Goal: Task Accomplishment & Management: Manage account settings

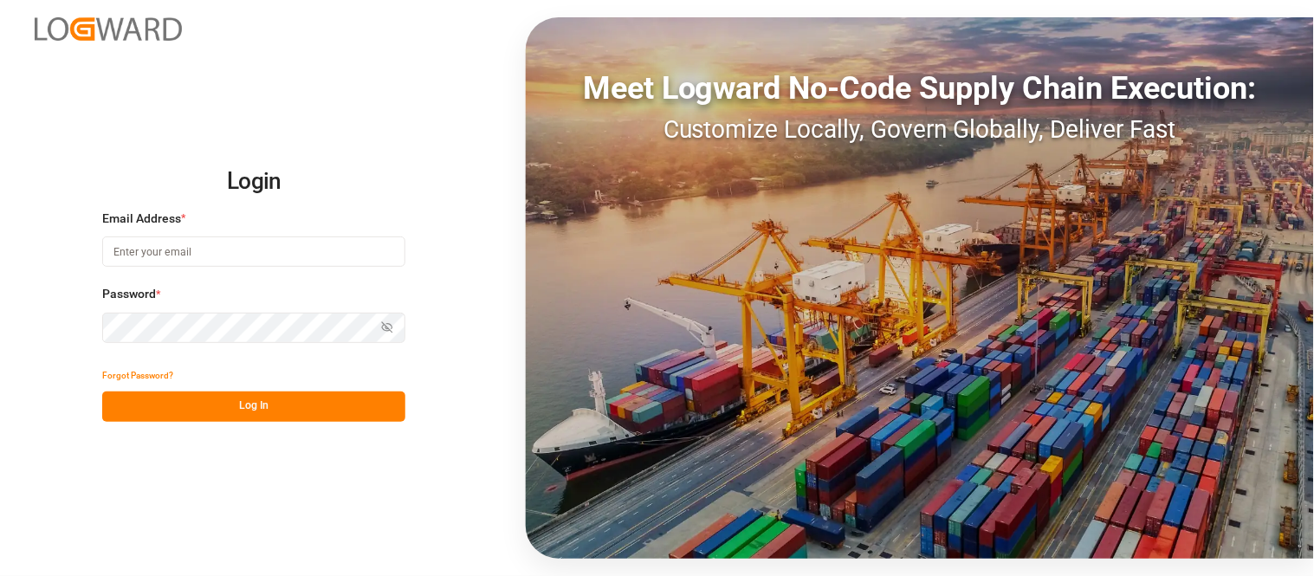
click at [328, 256] on input at bounding box center [253, 252] width 303 height 30
type input "M"
type input "[PERSON_NAME][DOMAIN_NAME][EMAIL_ADDRESS][DOMAIN_NAME]"
click at [393, 326] on icon "button" at bounding box center [387, 327] width 12 height 12
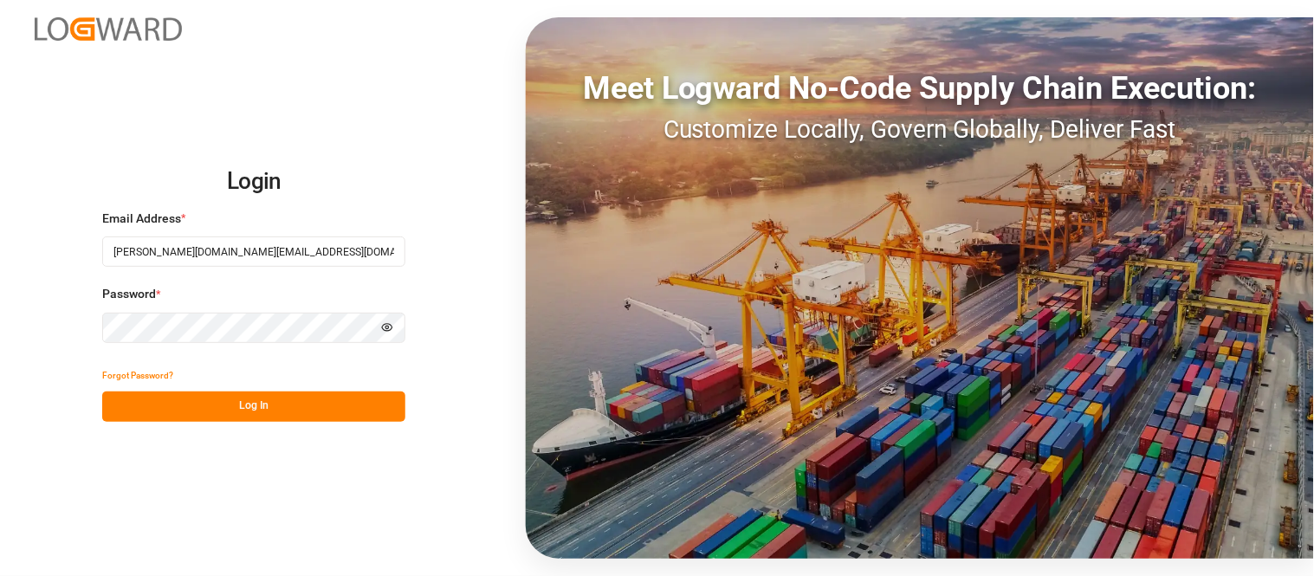
click at [307, 414] on button "Log In" at bounding box center [253, 407] width 303 height 30
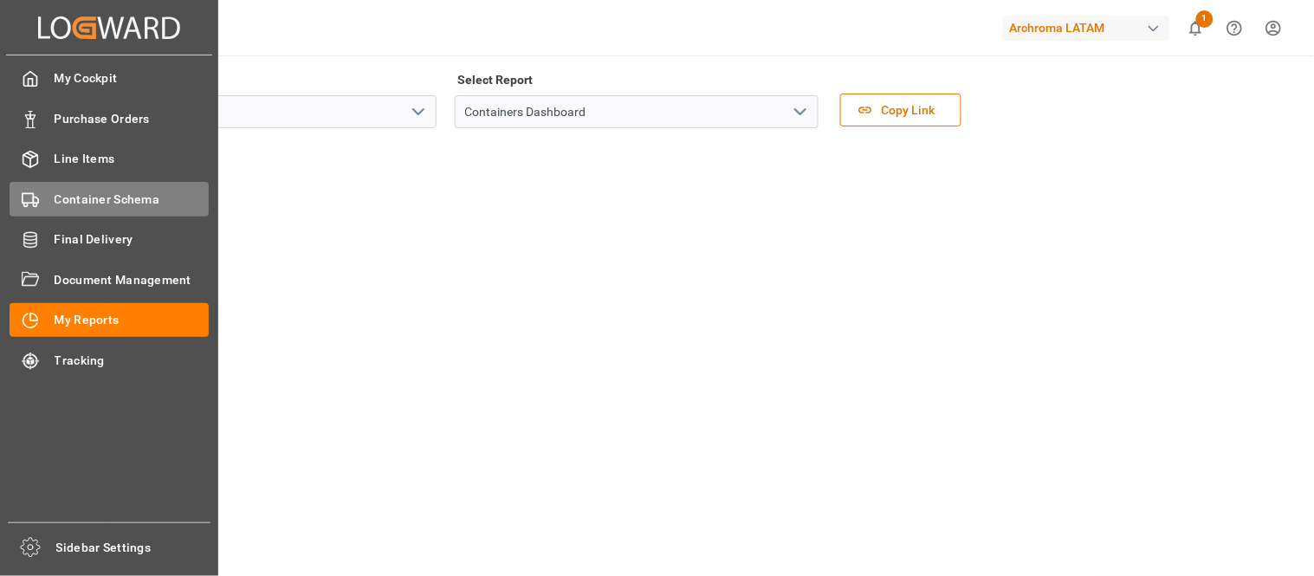
click at [72, 186] on div "Container Schema Container Schema" at bounding box center [109, 199] width 199 height 34
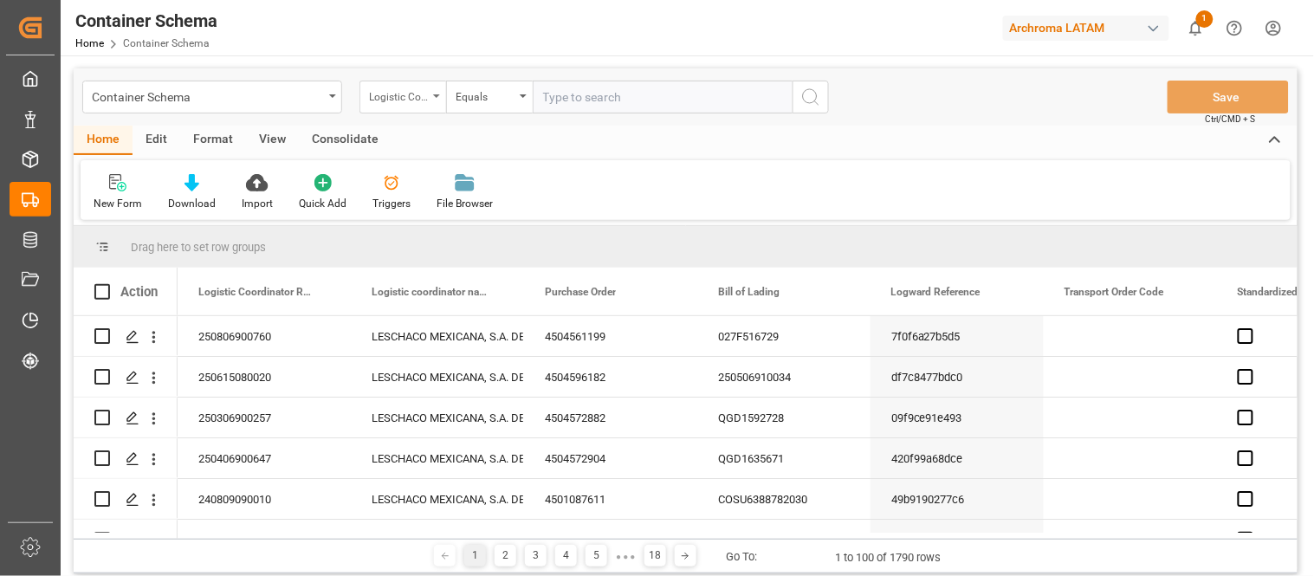
click at [433, 96] on div "Logistic Coordinator Reference Number" at bounding box center [403, 97] width 87 height 33
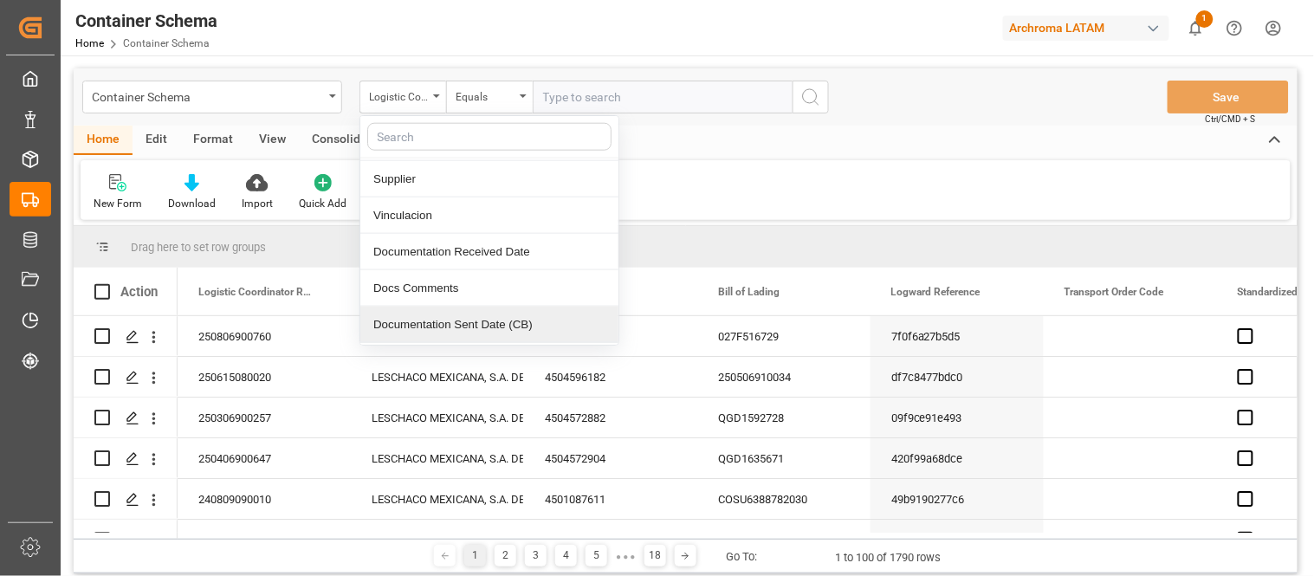
scroll to position [579, 0]
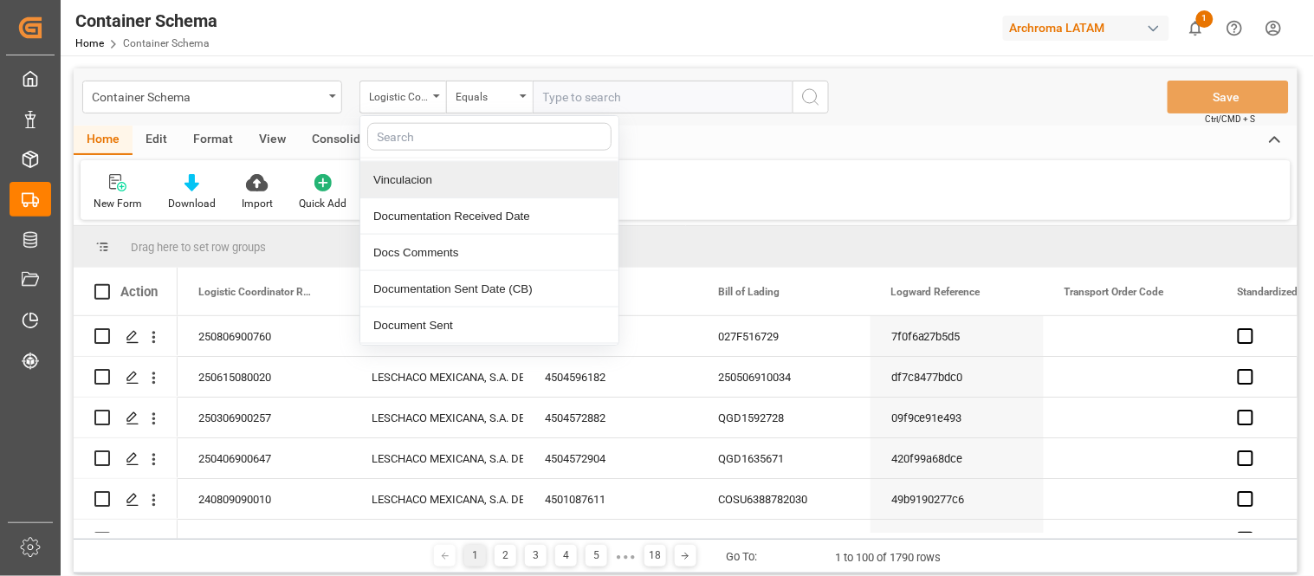
click at [442, 130] on input "text" at bounding box center [489, 137] width 244 height 28
type input "con"
click at [455, 192] on div "Container Number" at bounding box center [489, 181] width 258 height 36
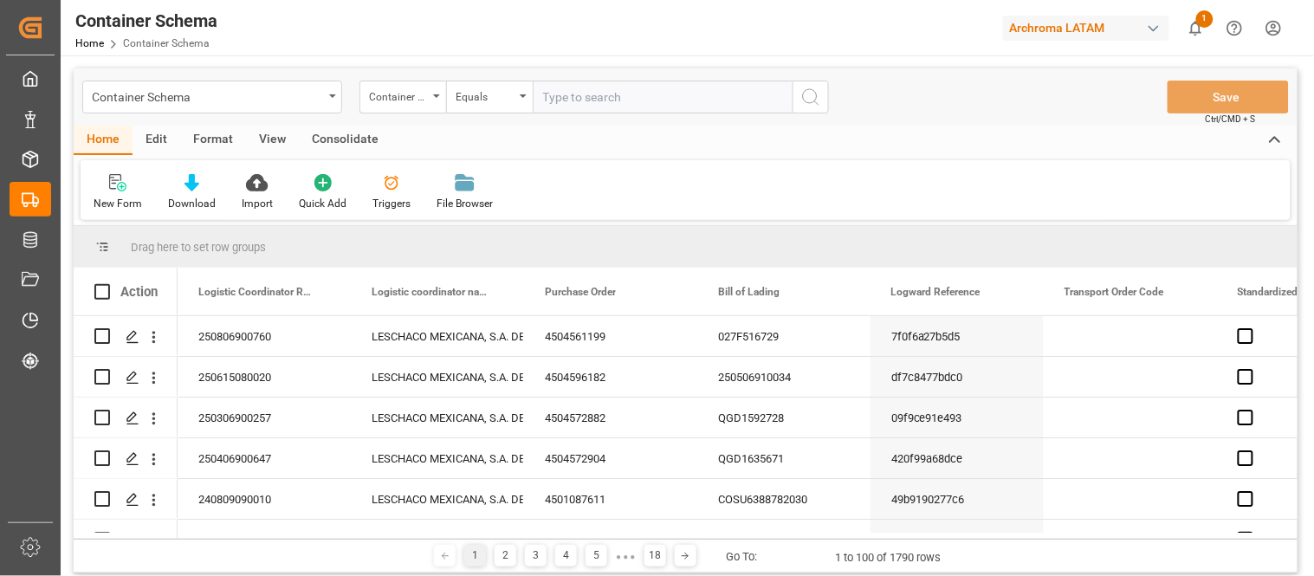
click at [558, 105] on input "text" at bounding box center [663, 97] width 260 height 33
paste input "BEAU2163827"
type input "BEAU2163827"
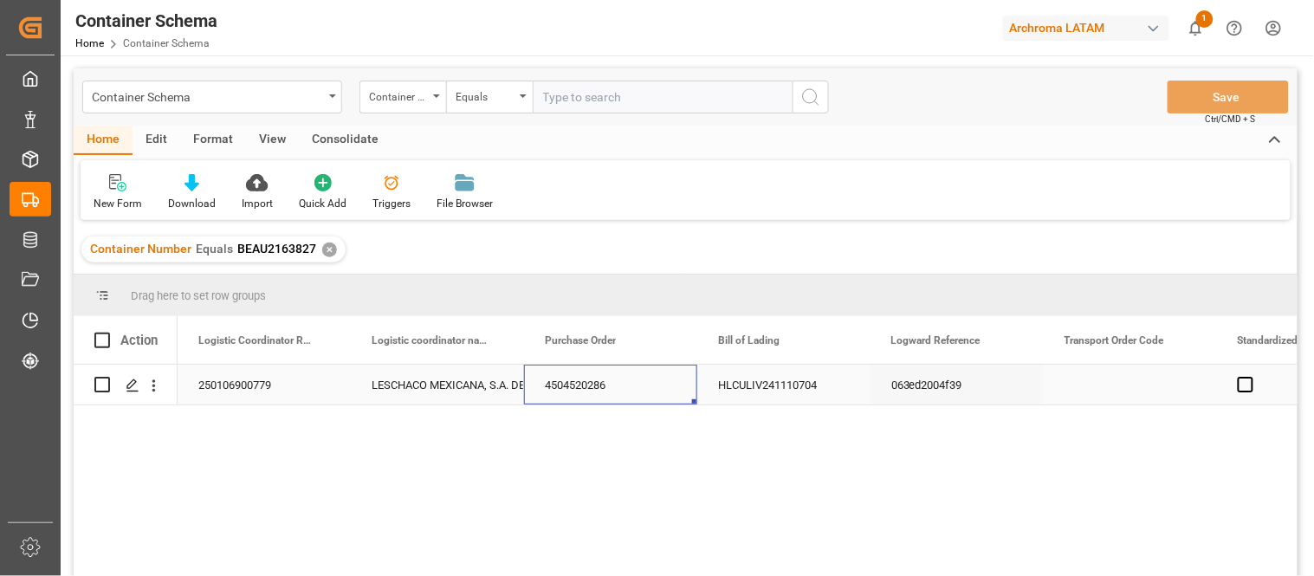
click at [575, 376] on div "4504520286" at bounding box center [610, 385] width 173 height 40
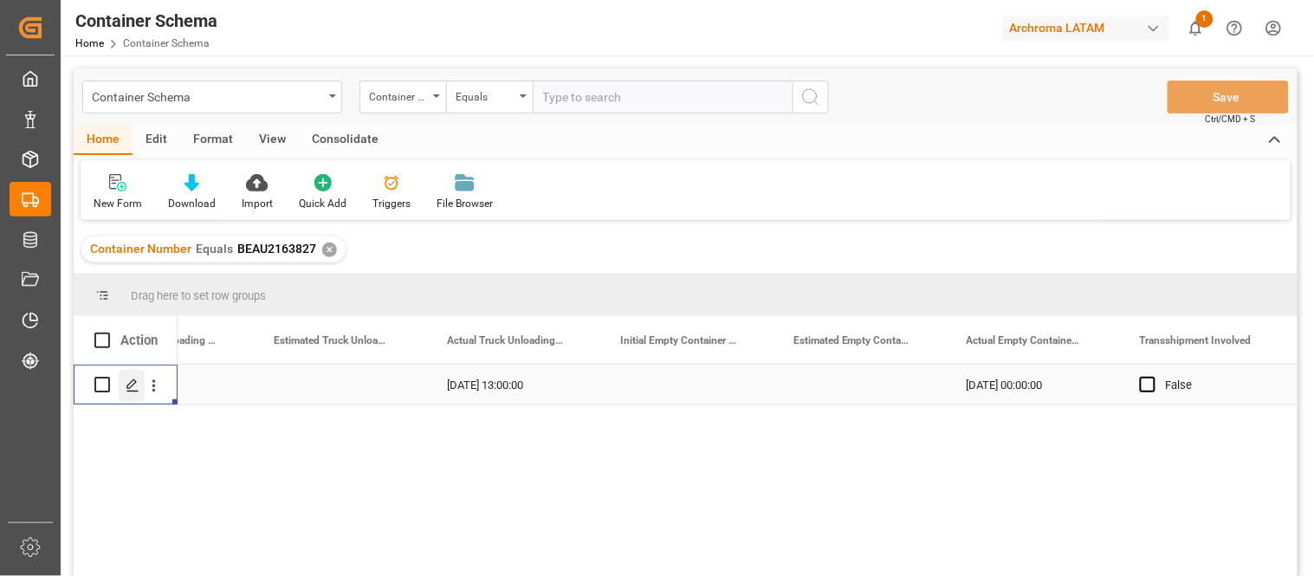
click at [123, 387] on div "Press SPACE to select this row." at bounding box center [132, 386] width 26 height 32
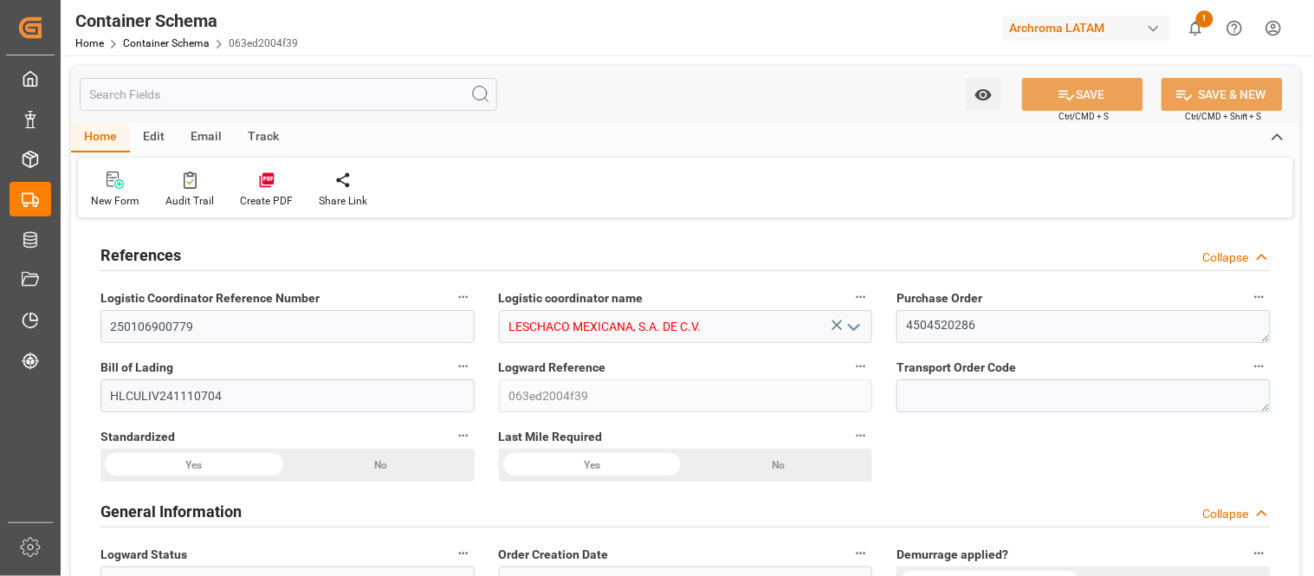
type input "0"
type input "7"
type input "1"
type input "24"
type input "18140"
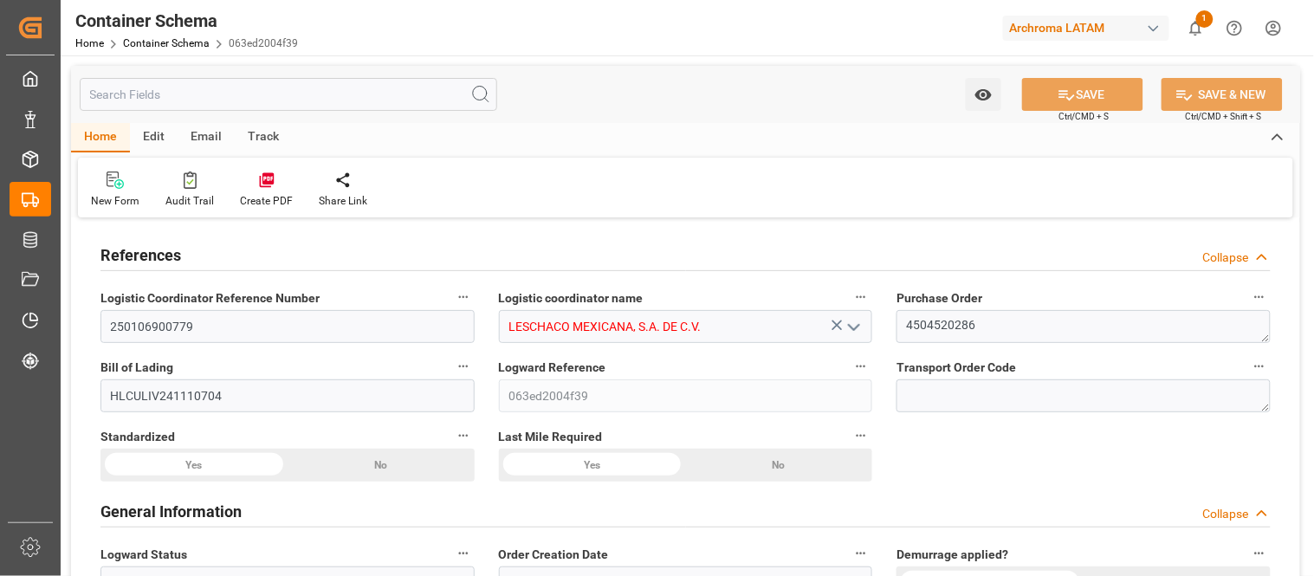
type input "19185"
type input "Hapag [PERSON_NAME]"
type input "Hapag [PERSON_NAME] Aktiengesellschaft"
type input "GBLGP"
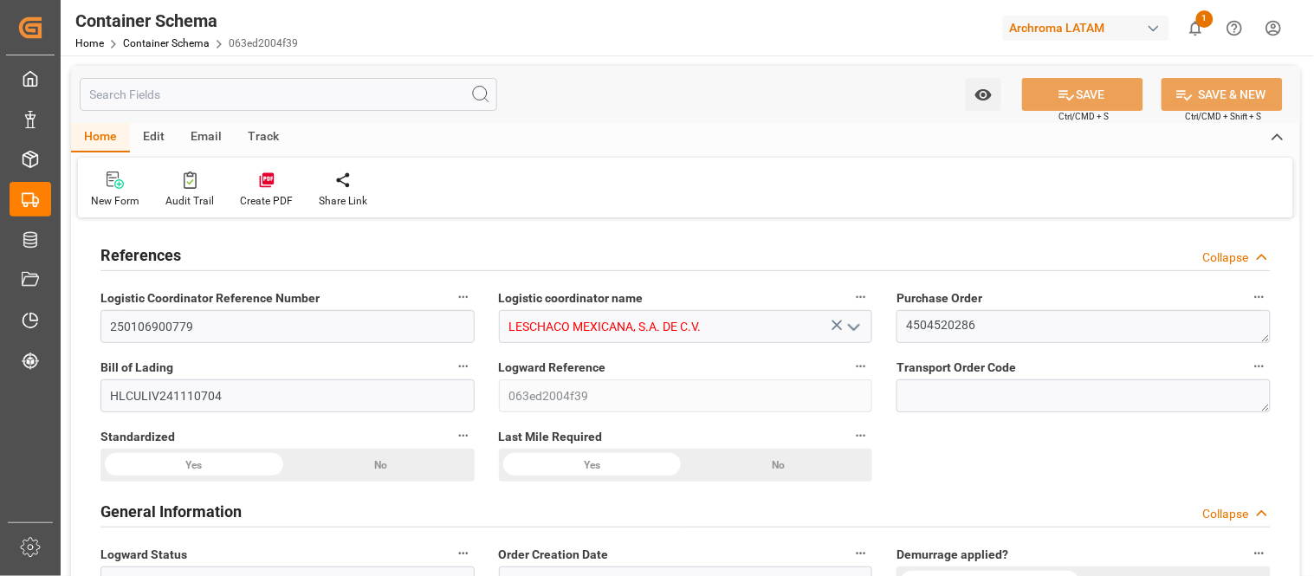
type input "MXVER"
type input "9356713"
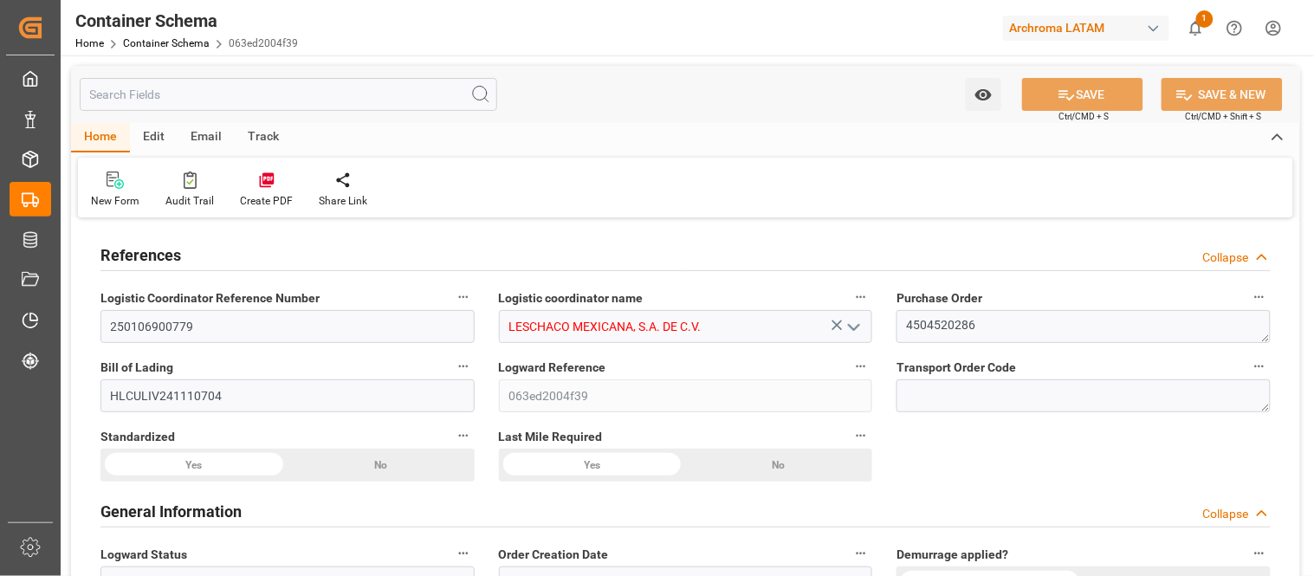
type input "9356713"
type input "[DATE] 14:30"
type input "[DATE]"
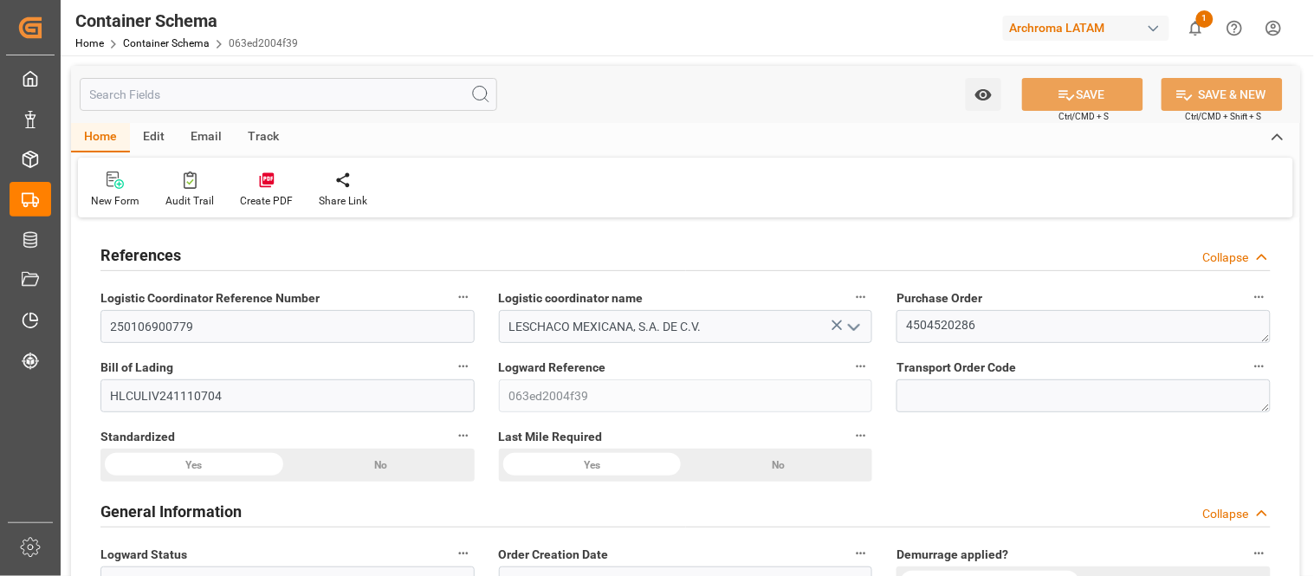
type input "[DATE] 21:51"
type input "[DATE] 00:00"
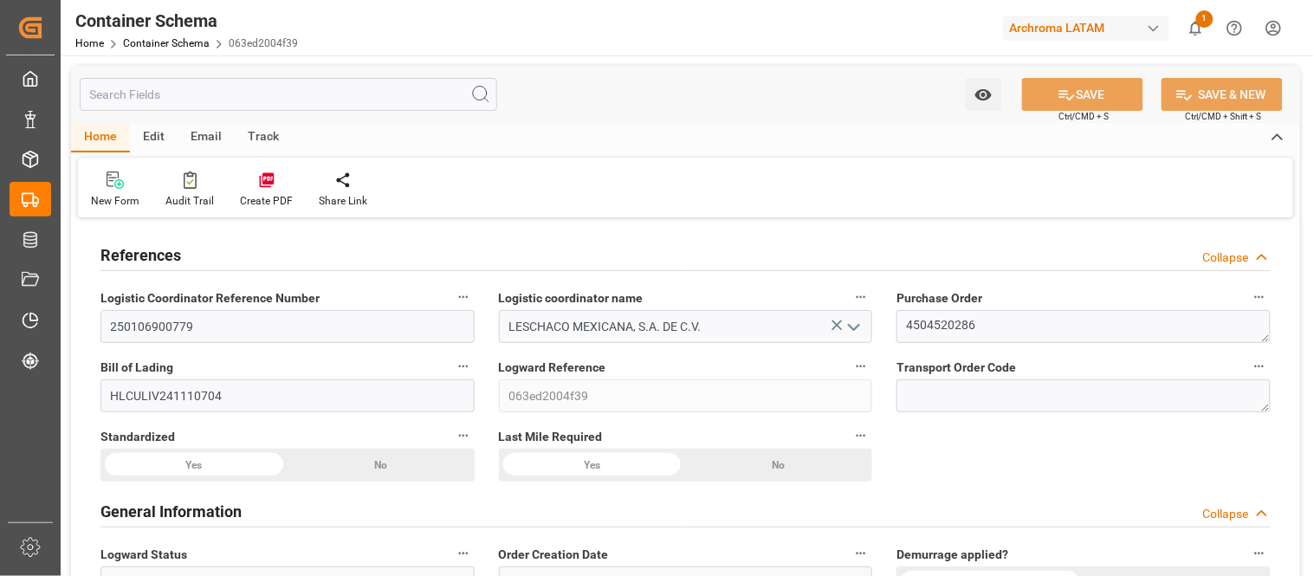
type input "[DATE] 00:00"
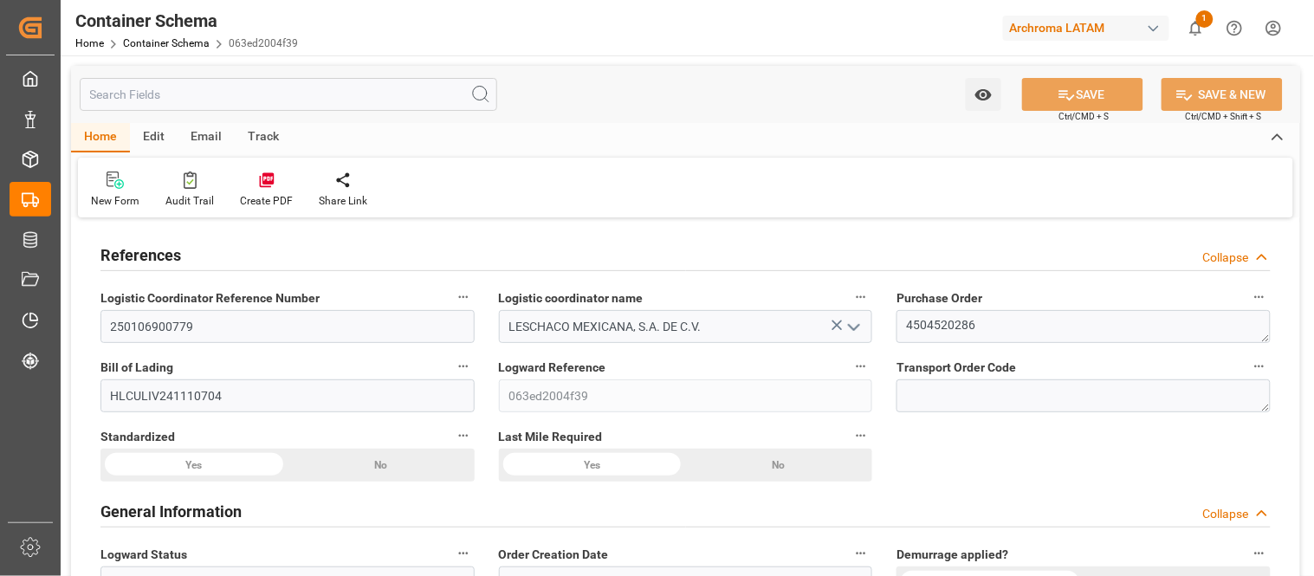
type input "[DATE] 00:00"
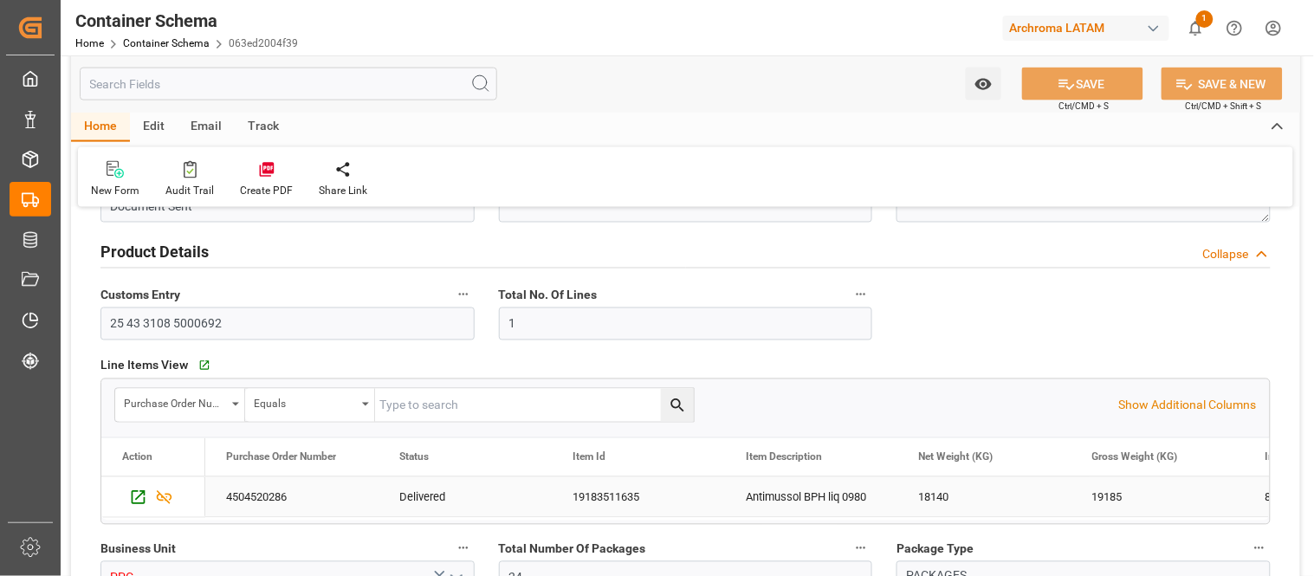
click at [678, 494] on div "19183511635" at bounding box center [638, 497] width 173 height 40
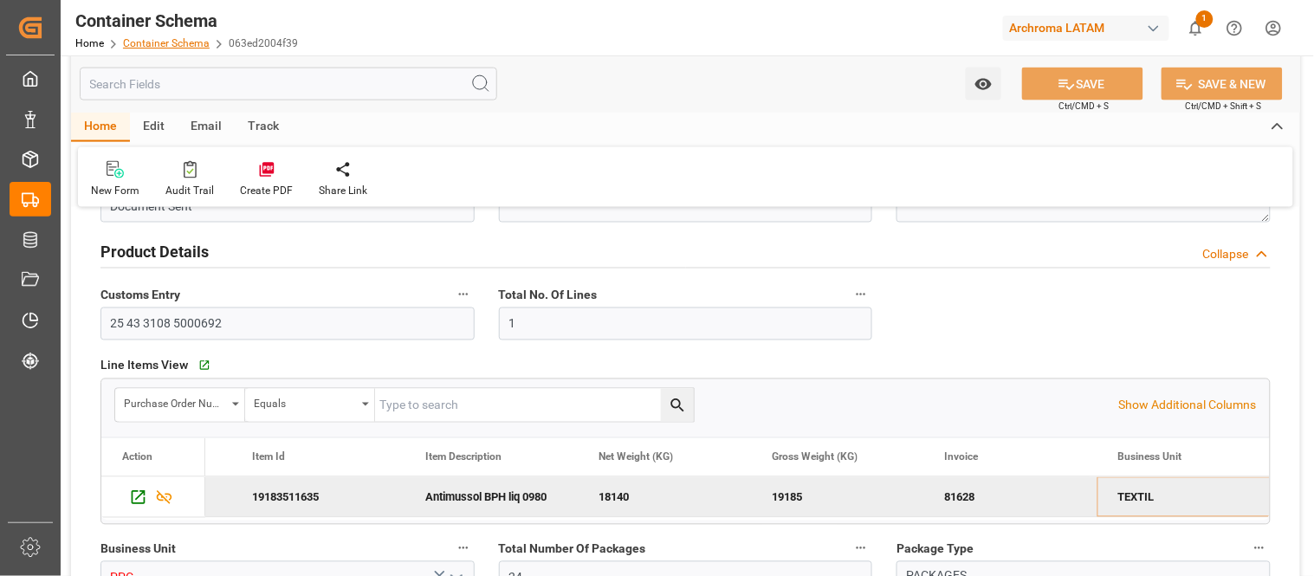
click at [199, 45] on link "Container Schema" at bounding box center [166, 43] width 87 height 12
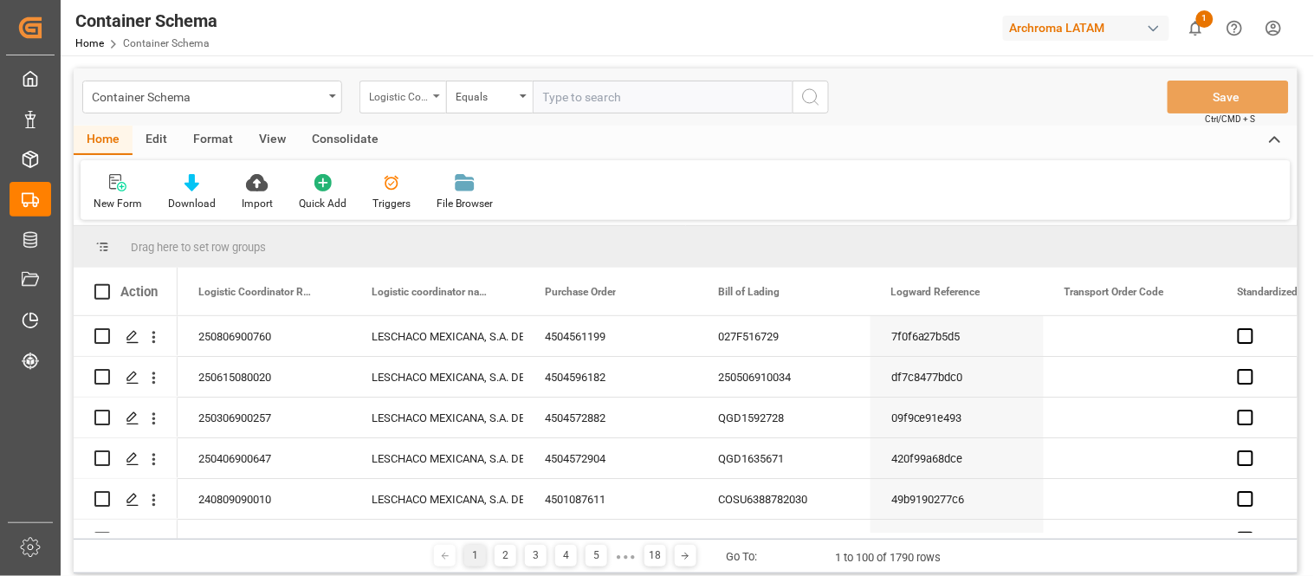
click at [438, 93] on div "Logistic Coordinator Reference Number" at bounding box center [403, 97] width 87 height 33
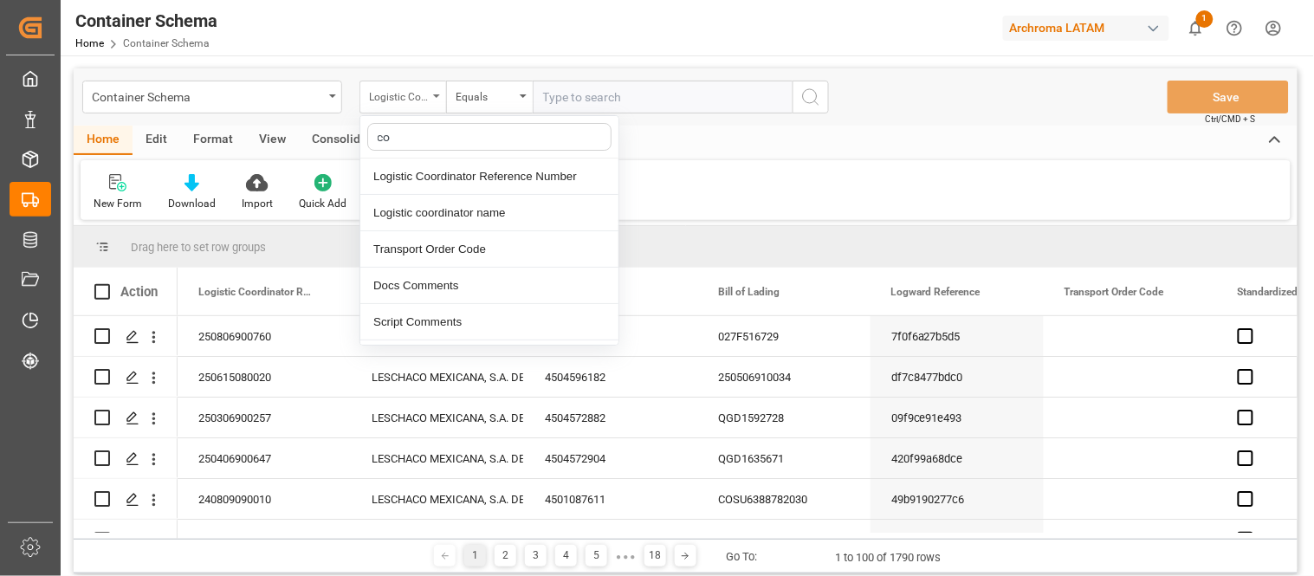
type input "con"
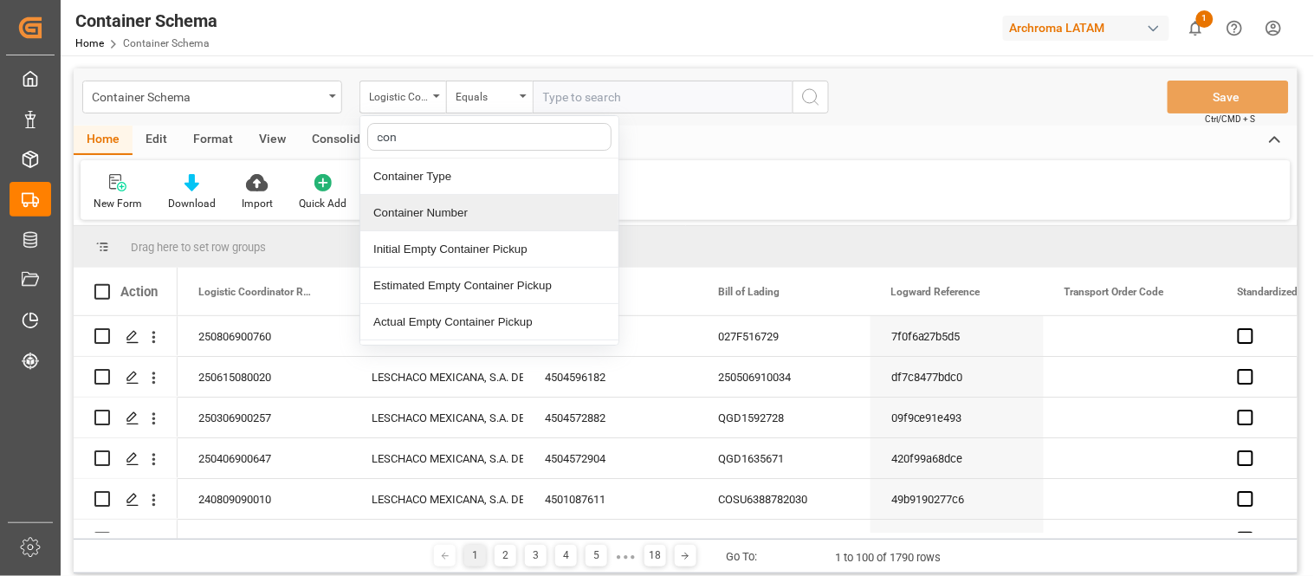
click at [437, 217] on div "Container Number" at bounding box center [489, 213] width 258 height 36
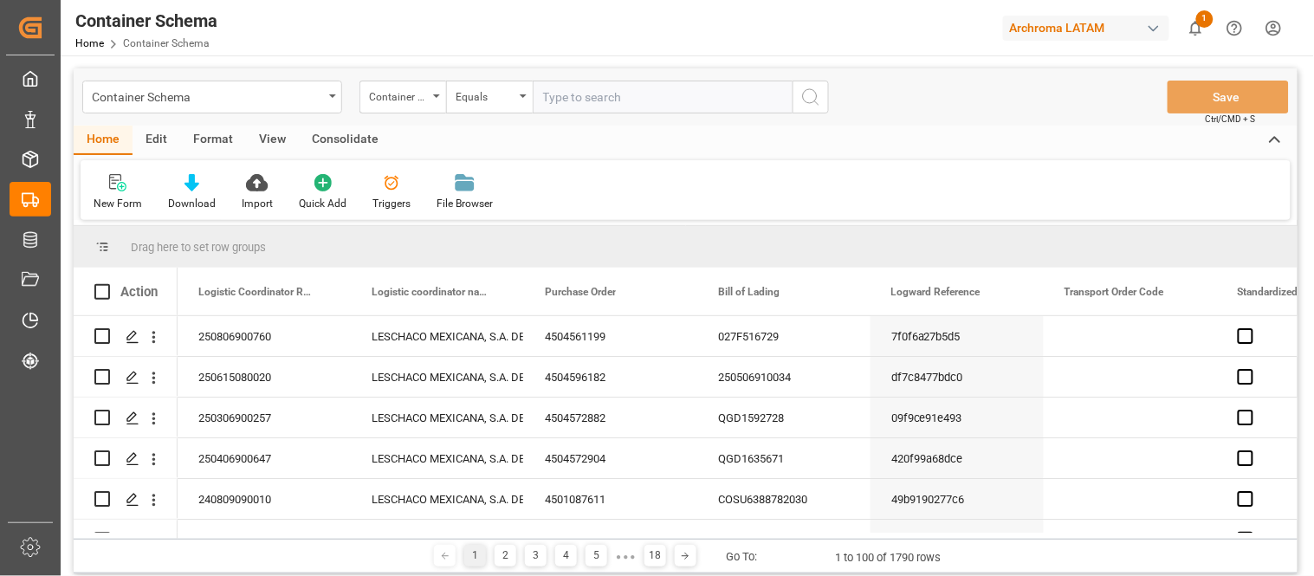
click at [578, 95] on input "text" at bounding box center [663, 97] width 260 height 33
paste input "EIAU2600315"
type input "EIAU2600315"
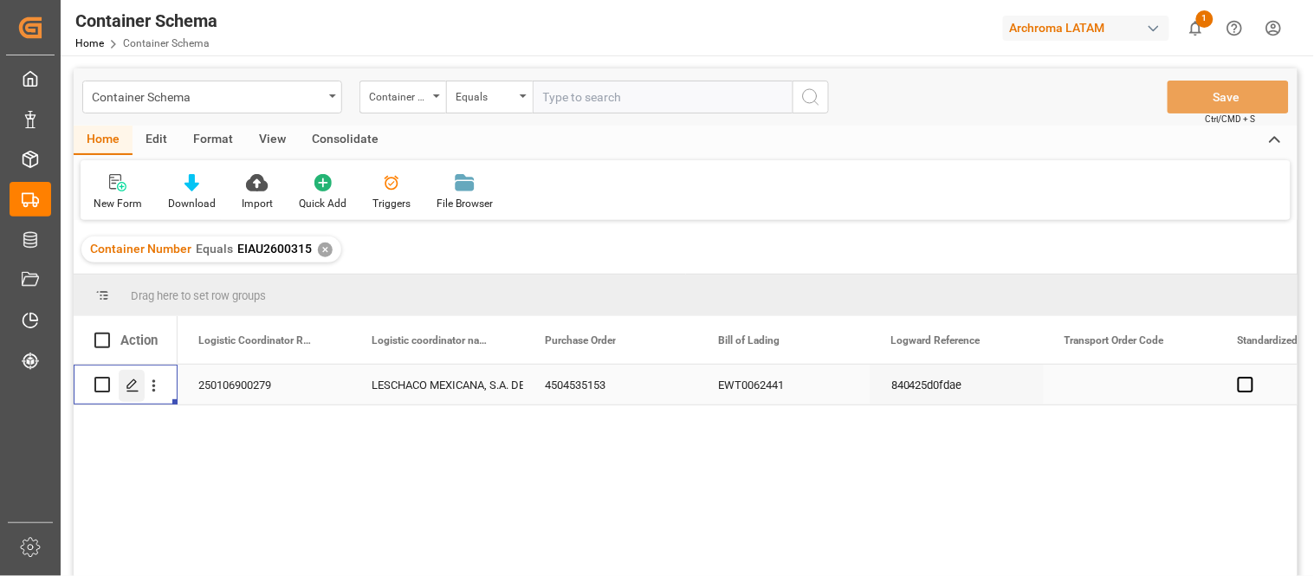
click at [136, 382] on icon "Press SPACE to select this row." at bounding box center [133, 386] width 14 height 14
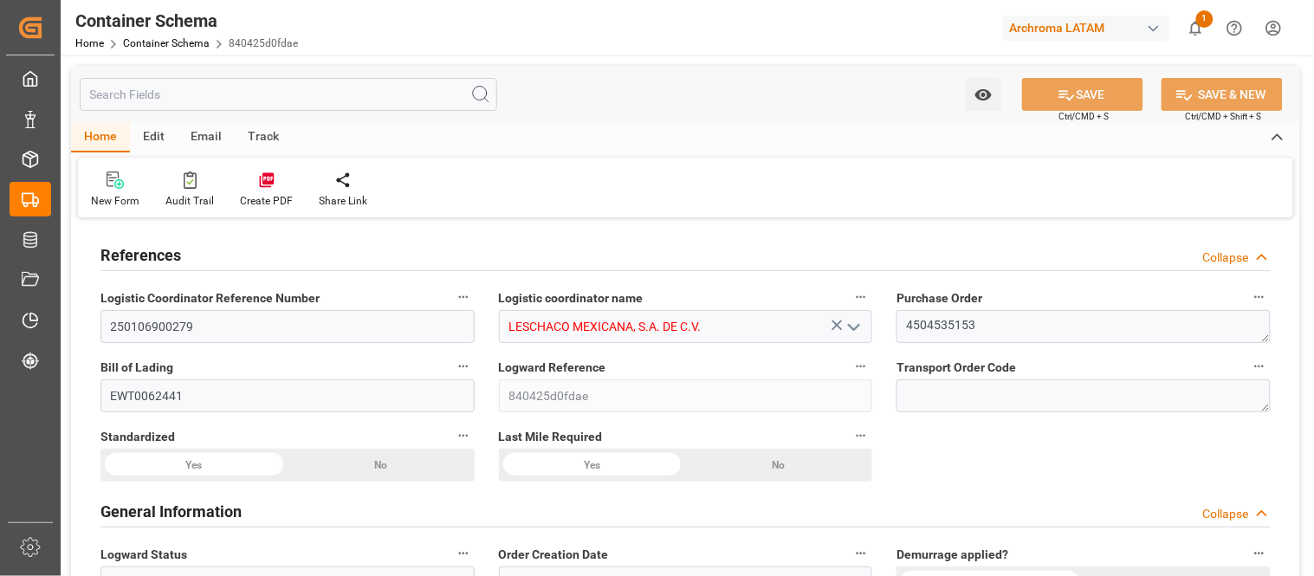
type input "10"
type input "7"
type input "1"
type input "21000"
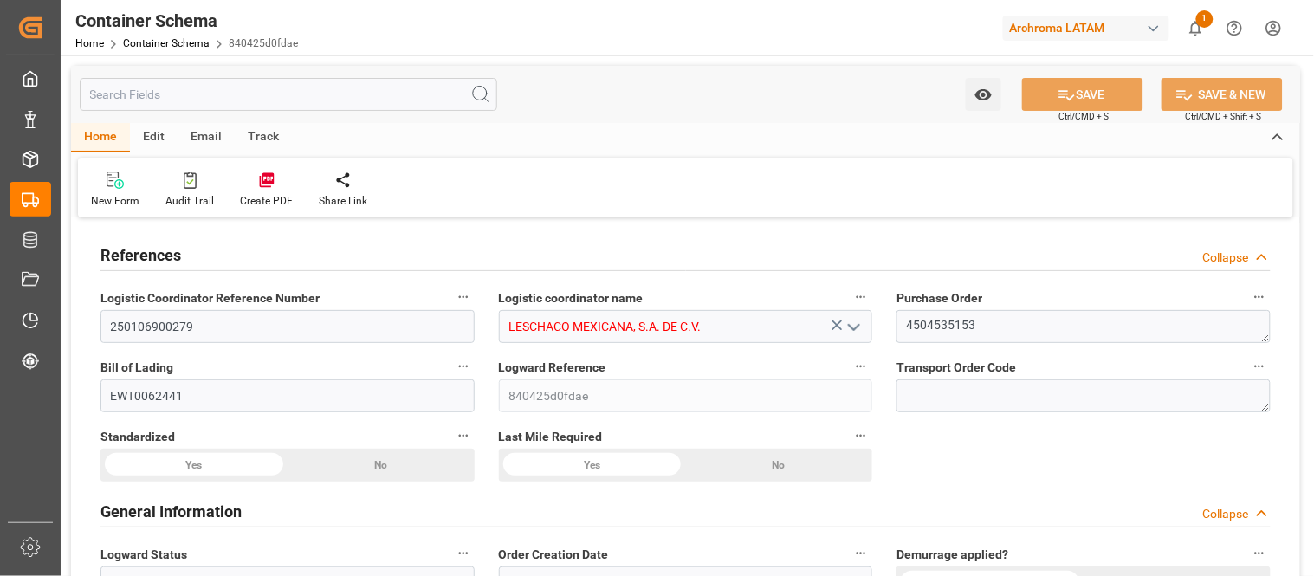
type input "21000"
type input "Maersk"
type input "Maersk Line AS"
type input "CNSGH"
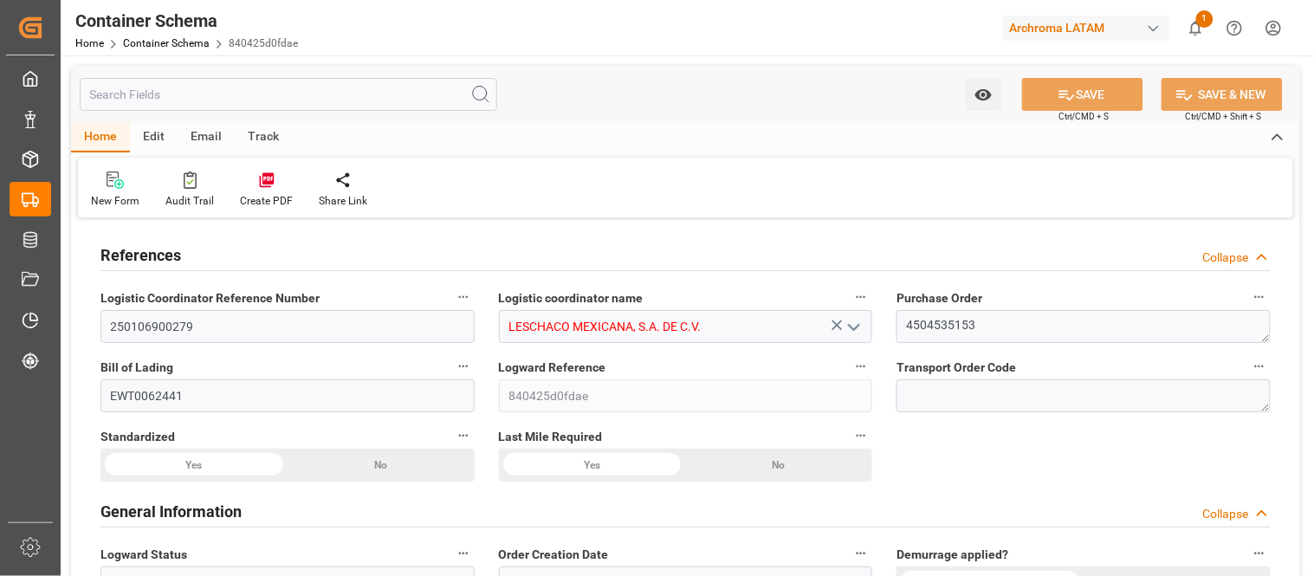
type input "MXZLO"
type input "9502972"
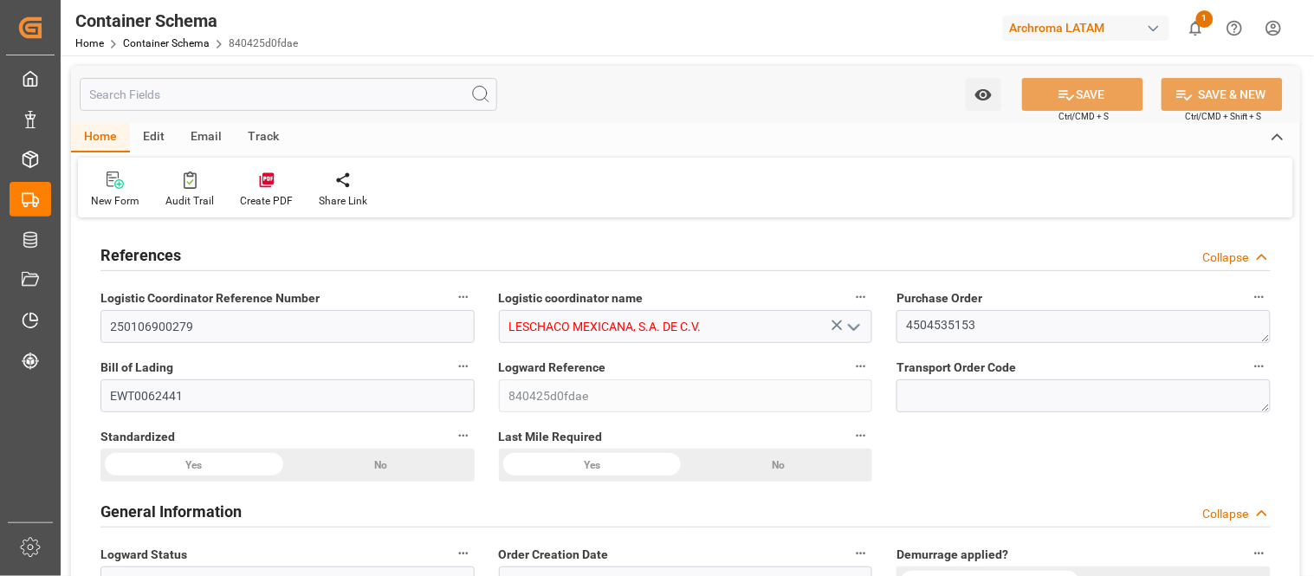
type input "9502972"
type input "[DATE] 20:15"
type input "[DATE]"
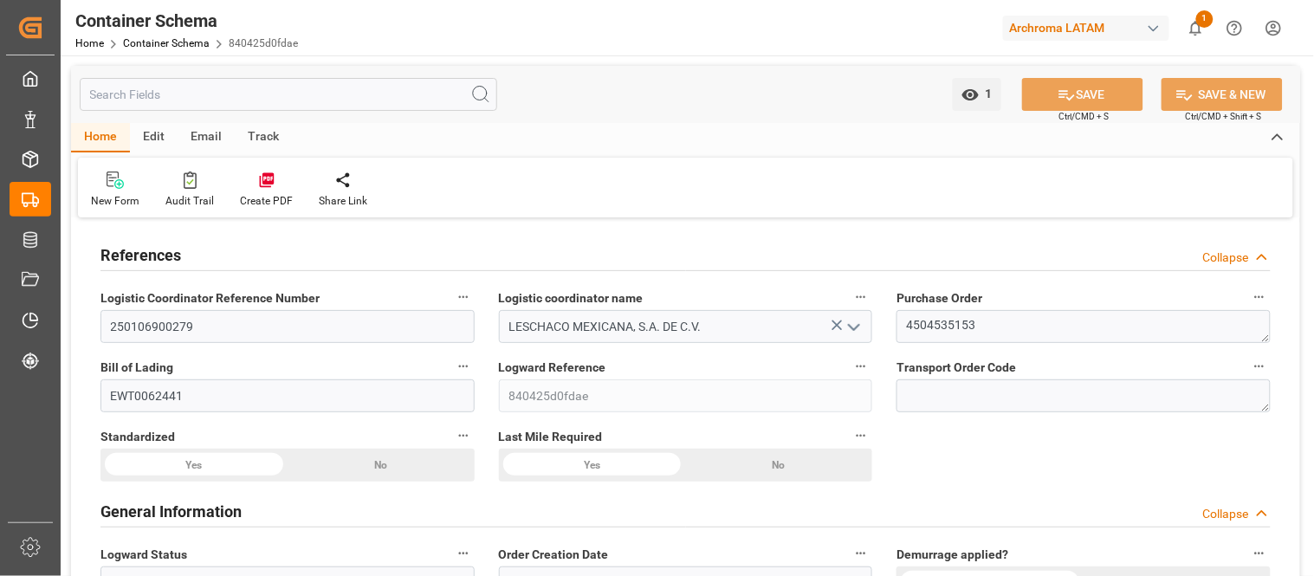
type input "[DATE] 00:00"
type input "[DATE] 11:50"
type input "[DATE] 00:00"
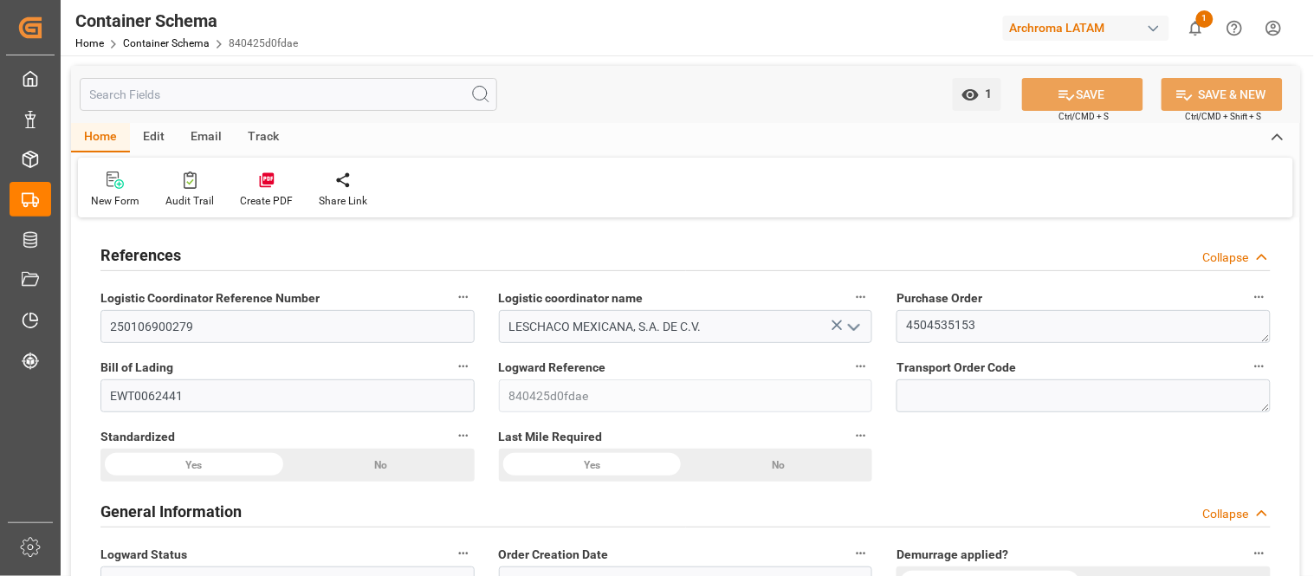
type input "[DATE] 00:00"
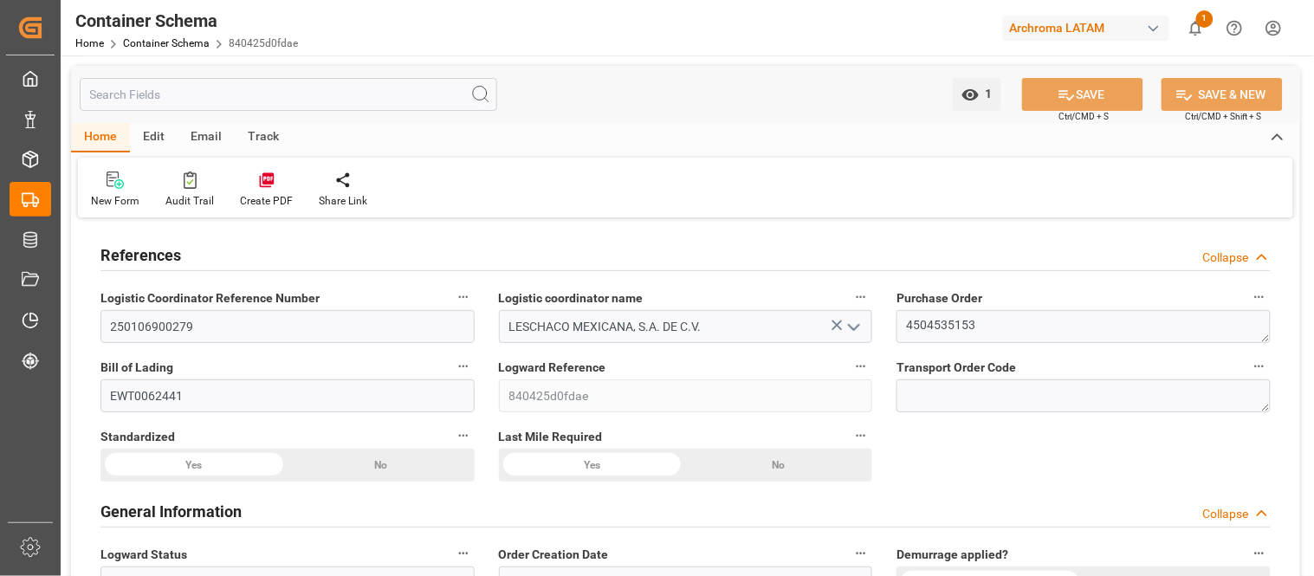
type input "[DATE] 00:00"
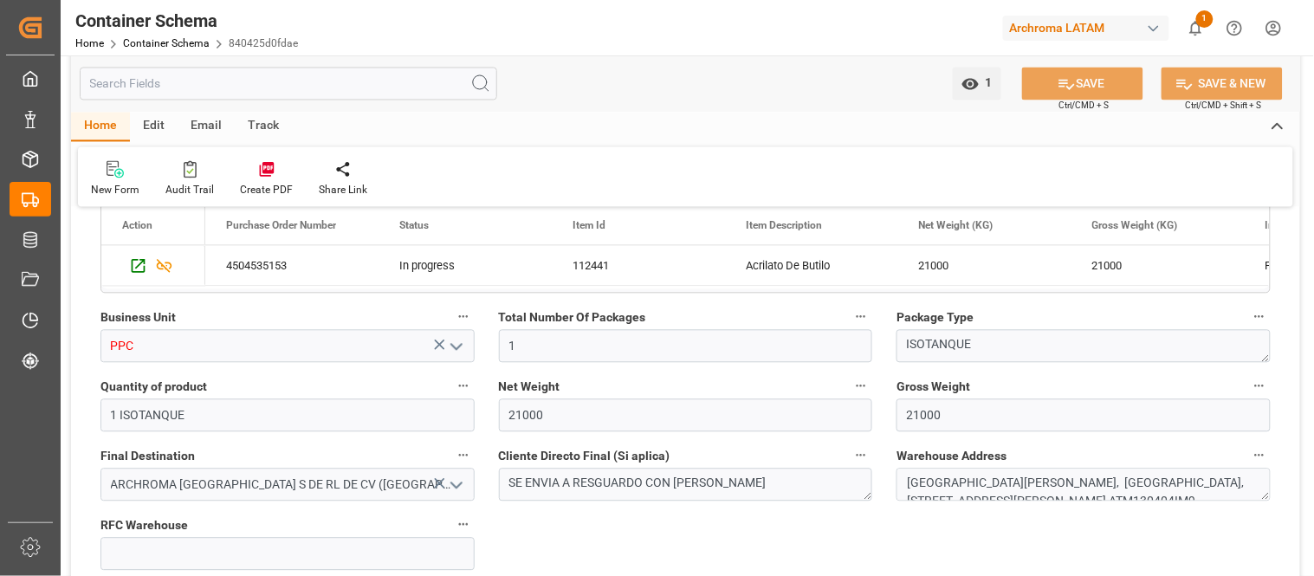
scroll to position [847, 0]
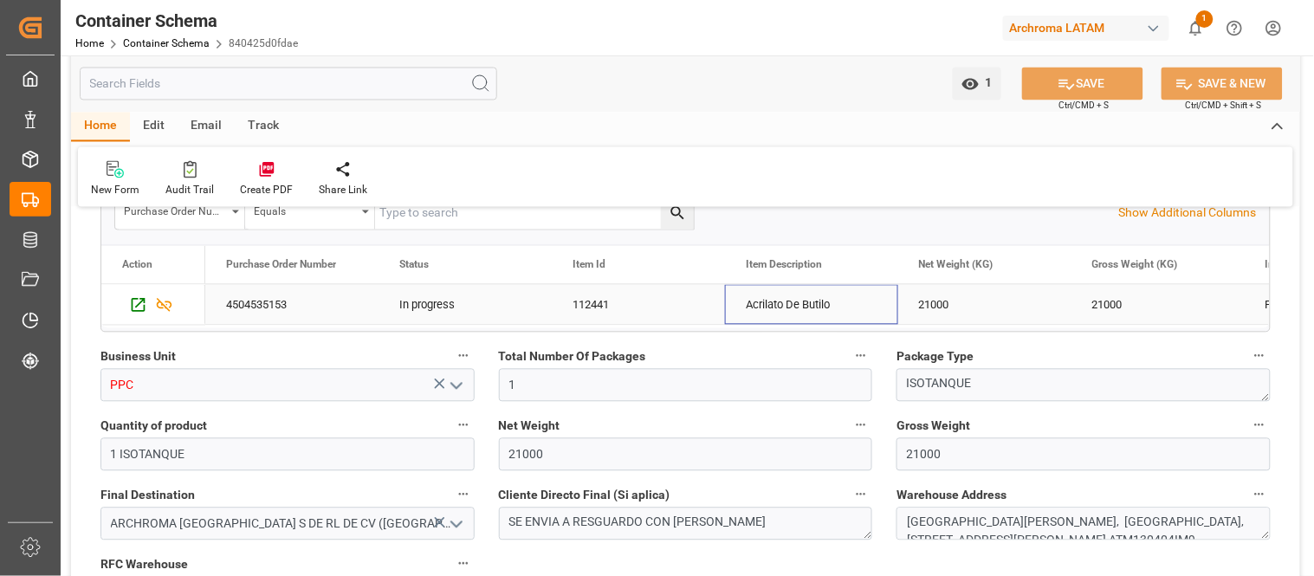
click at [870, 305] on div "Acrilato De Butilo" at bounding box center [811, 305] width 173 height 40
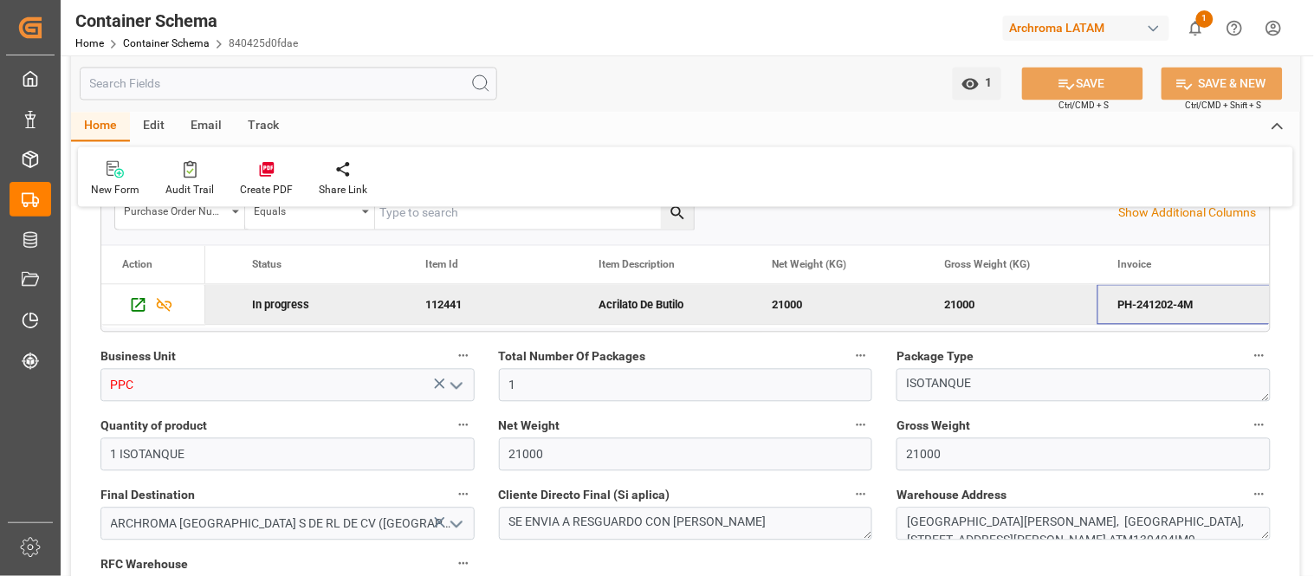
scroll to position [0, 321]
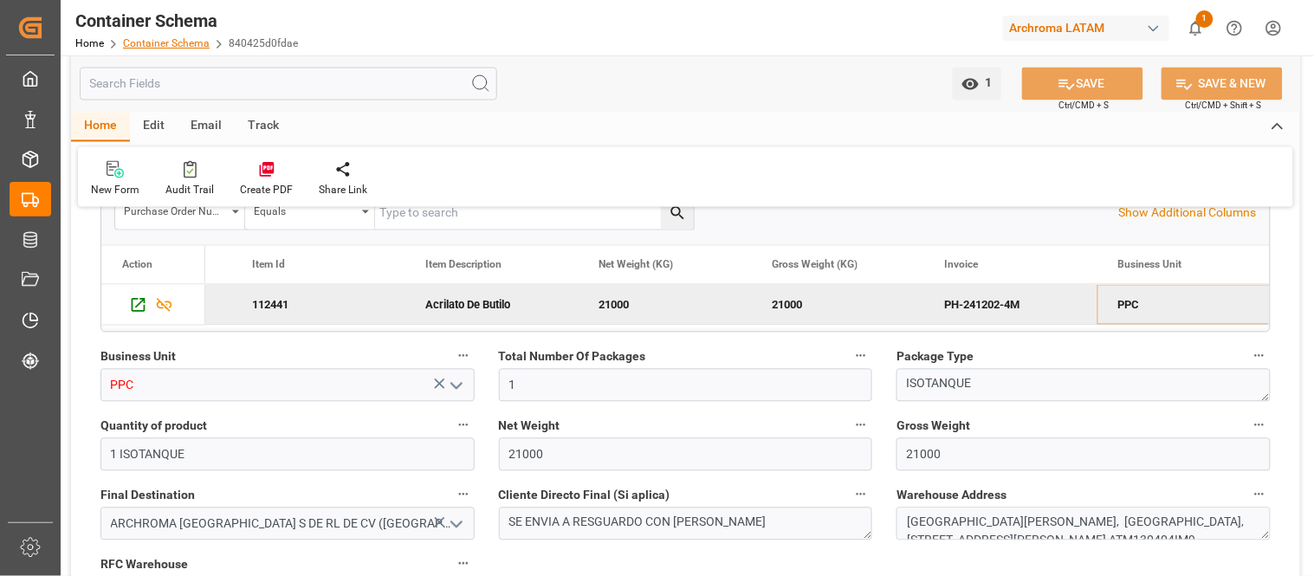
click at [183, 42] on link "Container Schema" at bounding box center [166, 43] width 87 height 12
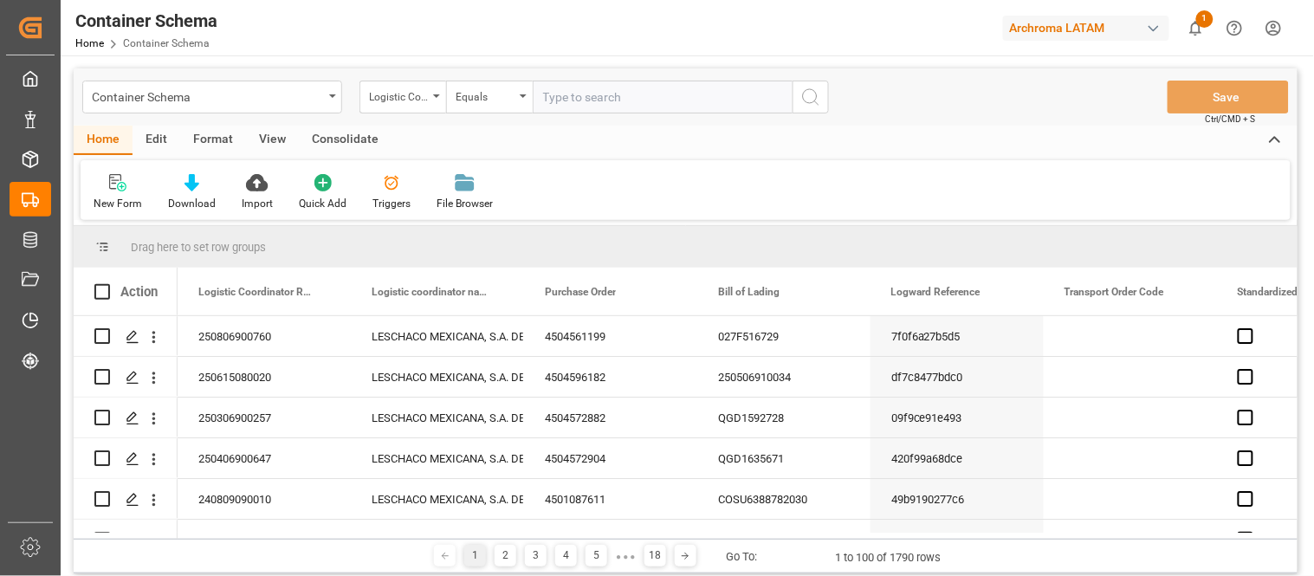
click at [570, 96] on input "text" at bounding box center [663, 97] width 260 height 33
type input "250206900909"
